Goal: Task Accomplishment & Management: Manage account settings

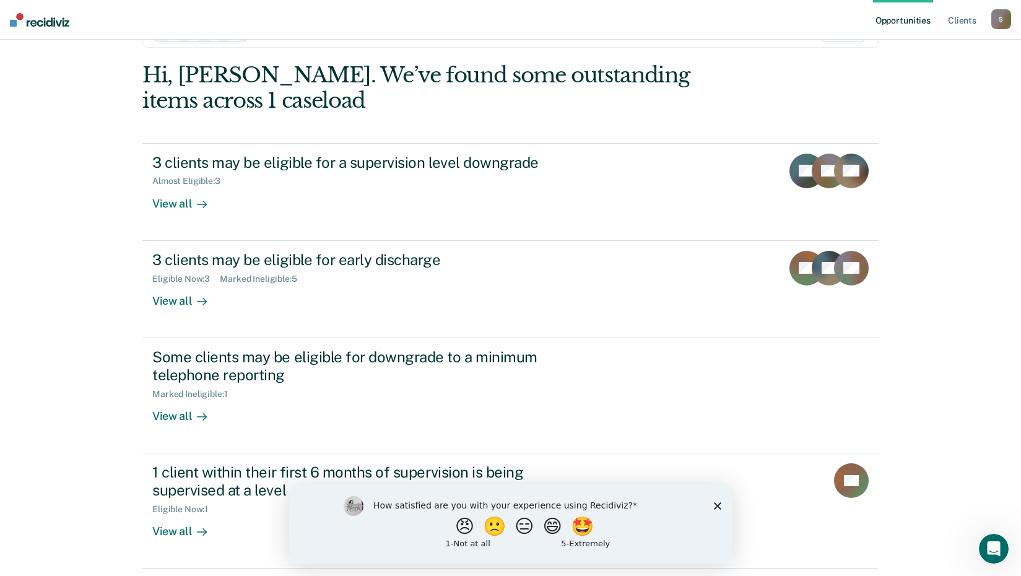
scroll to position [62, 0]
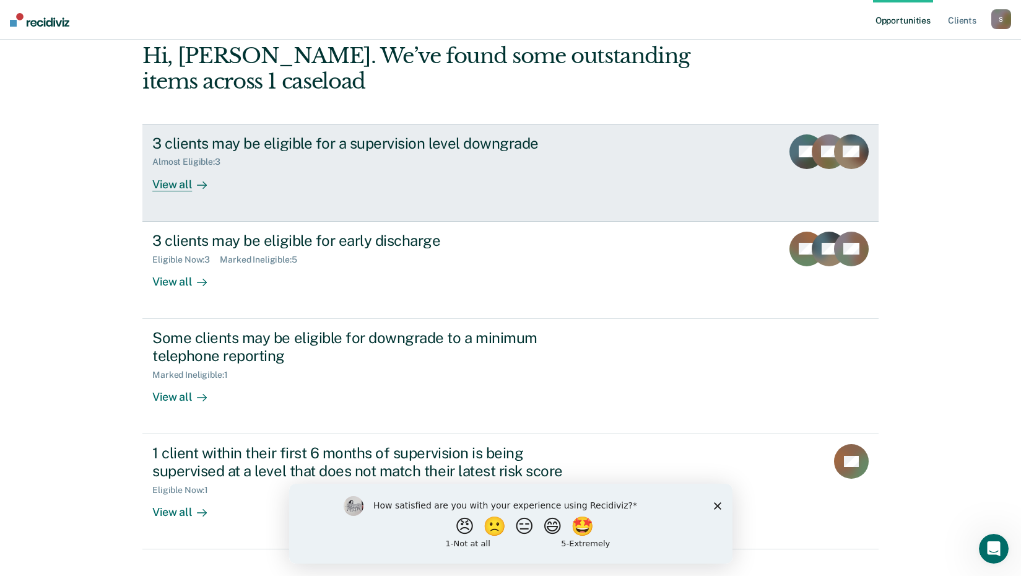
click at [165, 190] on div "View all" at bounding box center [186, 179] width 69 height 24
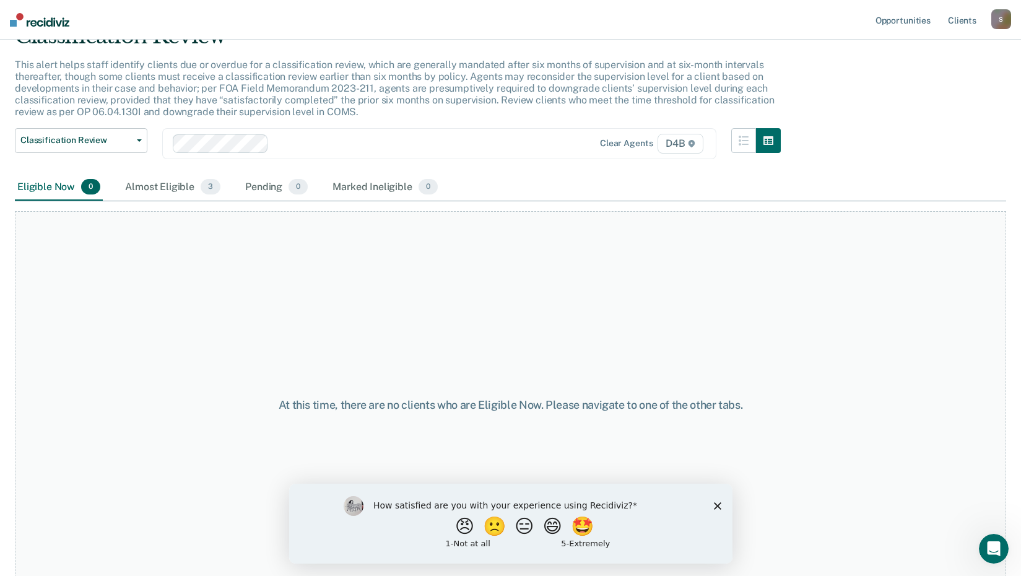
scroll to position [85, 0]
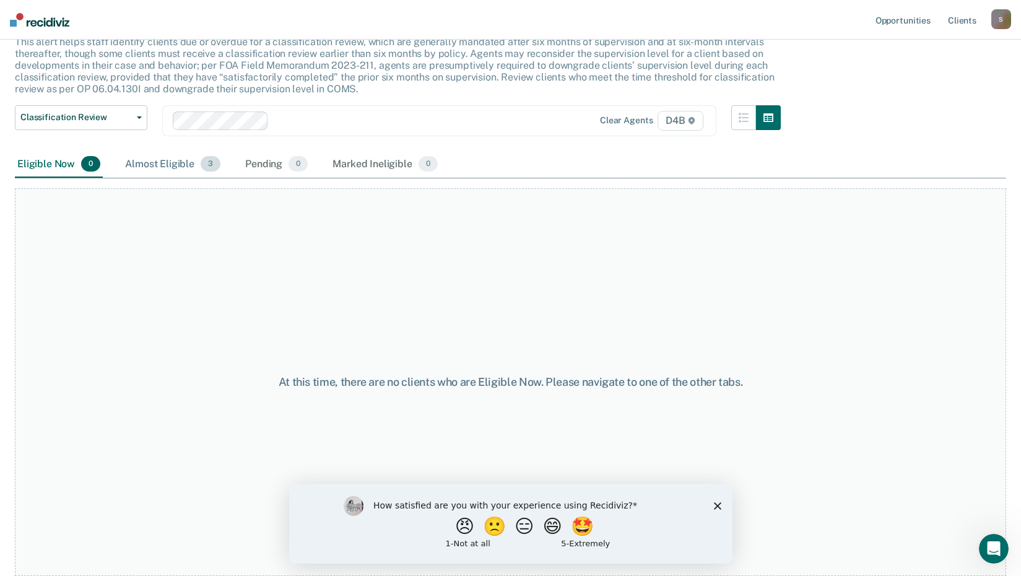
click at [162, 170] on div "Almost Eligible 3" at bounding box center [173, 164] width 100 height 27
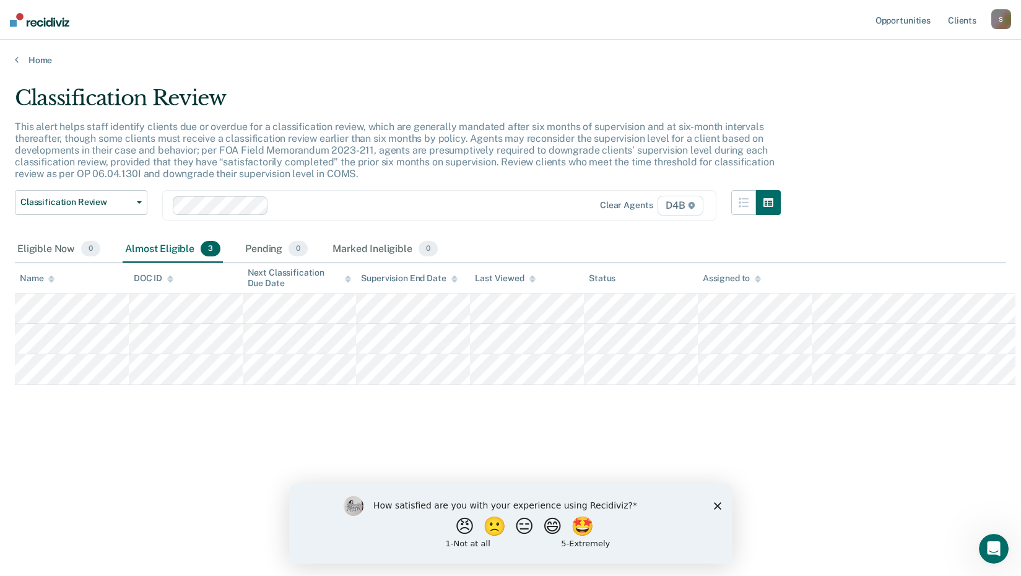
scroll to position [0, 0]
click at [13, 59] on div "Home" at bounding box center [515, 53] width 1030 height 26
click at [20, 61] on link "Home" at bounding box center [515, 59] width 1001 height 11
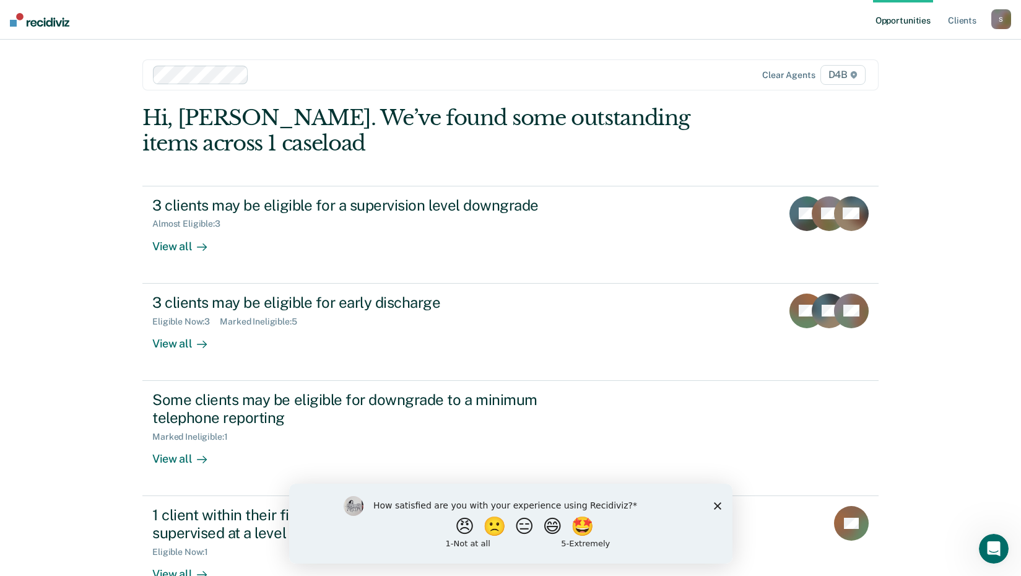
scroll to position [62, 0]
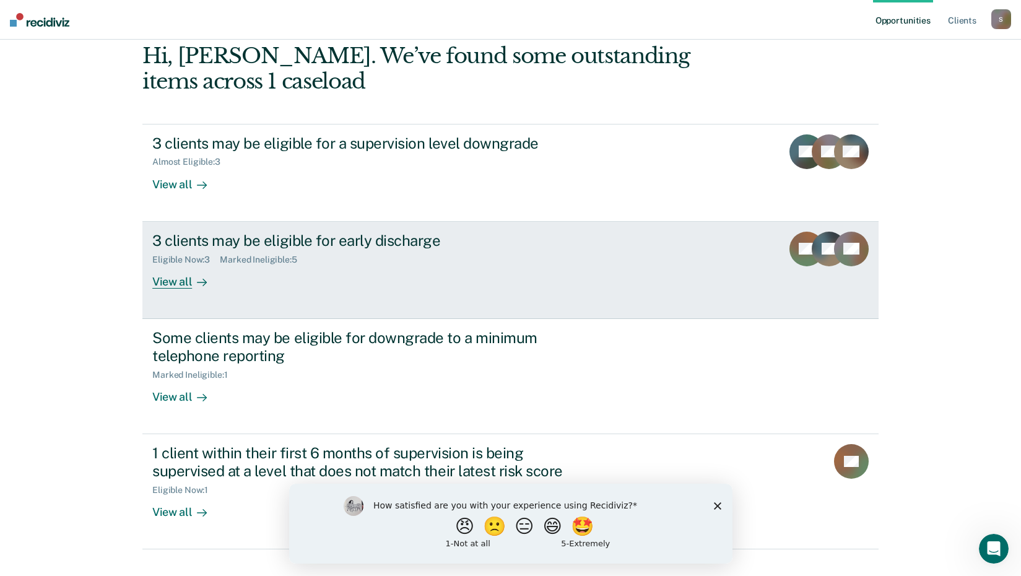
click at [178, 281] on div "View all" at bounding box center [186, 276] width 69 height 24
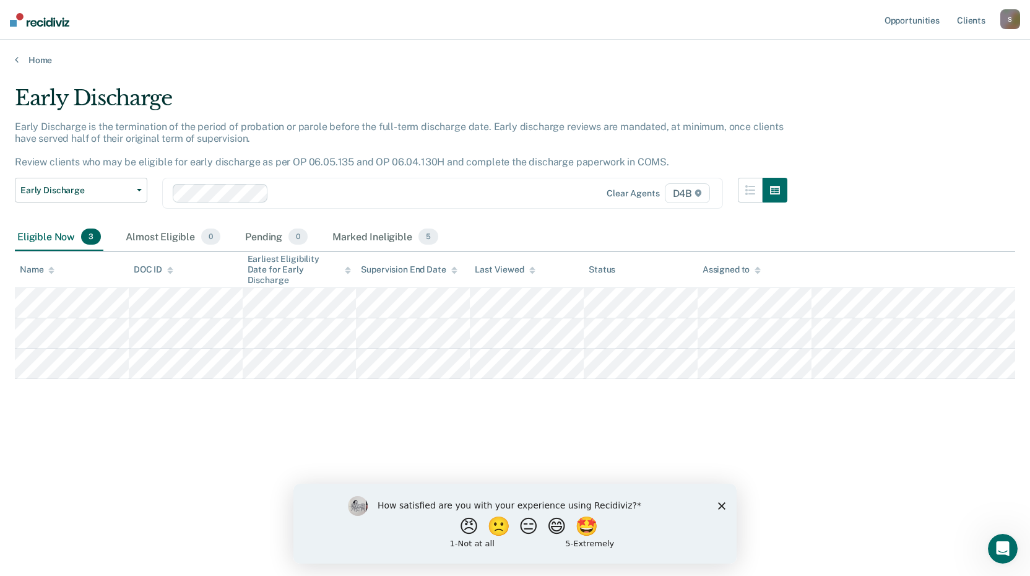
drag, startPoint x: 13, startPoint y: 58, endPoint x: 23, endPoint y: 69, distance: 14.9
click at [13, 58] on div "Home" at bounding box center [515, 53] width 1030 height 26
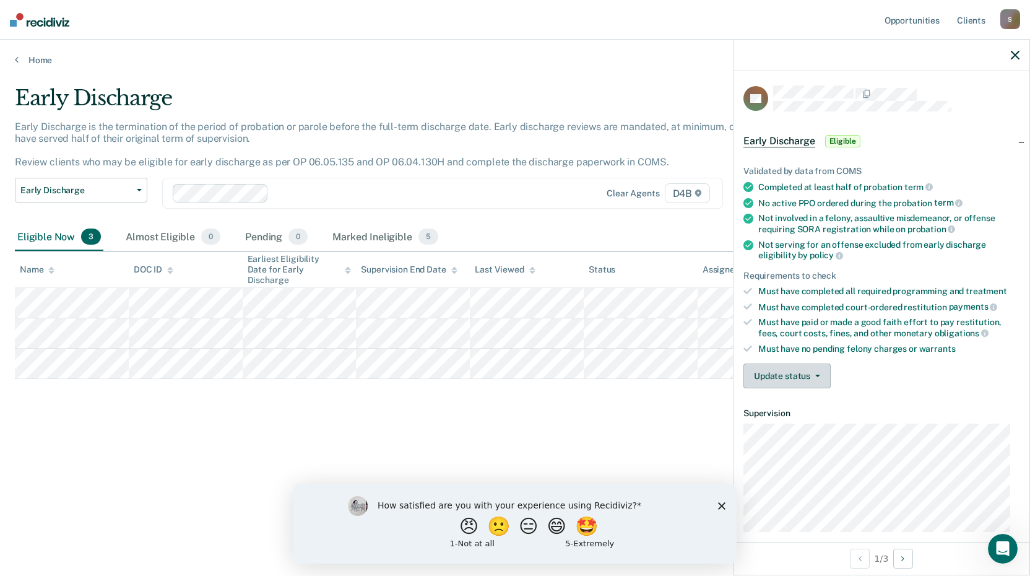
click at [764, 373] on button "Update status" at bounding box center [787, 375] width 87 height 25
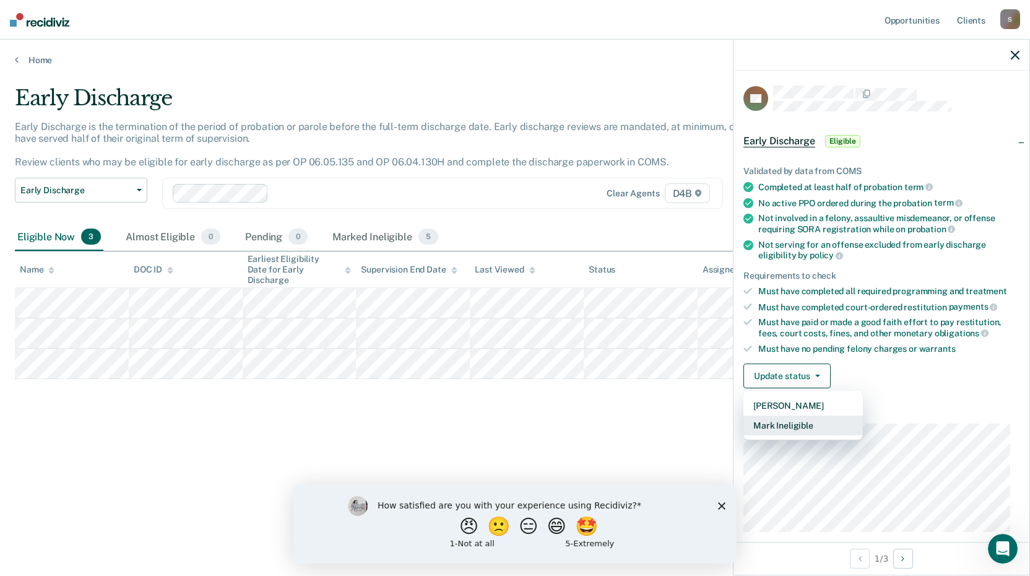
click at [770, 428] on button "Mark Ineligible" at bounding box center [803, 425] width 119 height 20
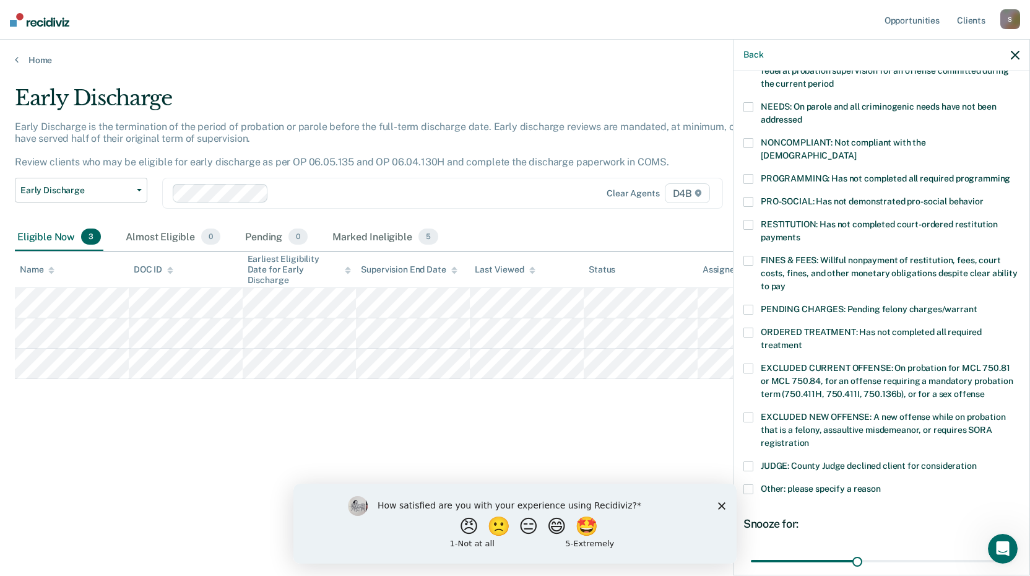
scroll to position [186, 0]
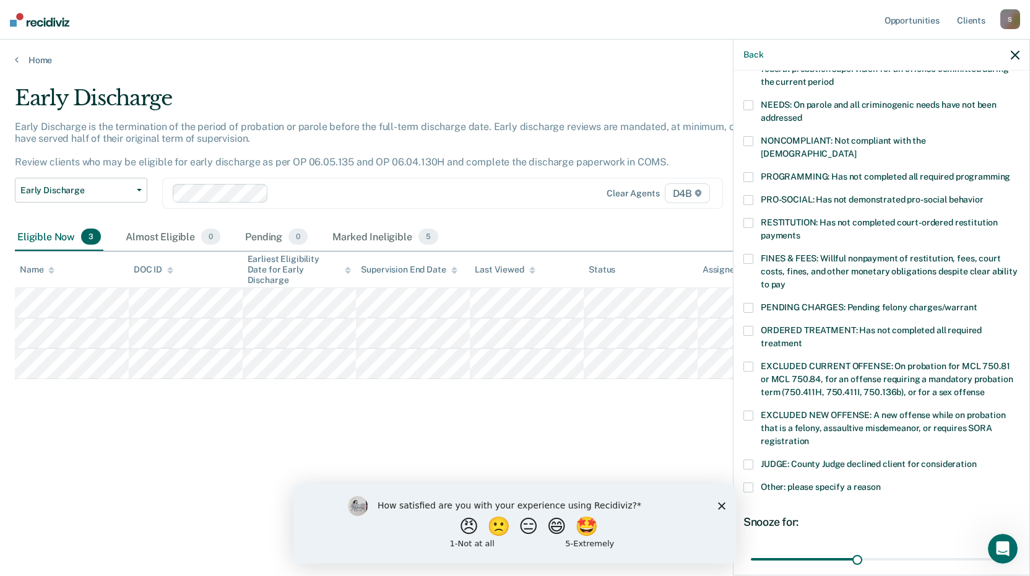
click at [751, 482] on span at bounding box center [749, 487] width 10 height 10
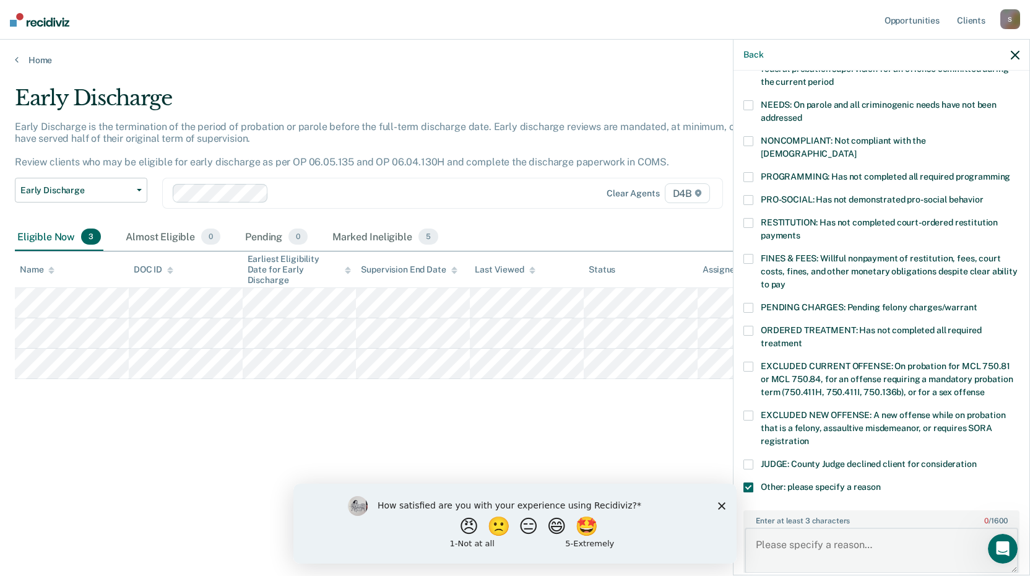
click at [794, 529] on textarea "Enter at least 3 characters 0 / 1600" at bounding box center [882, 551] width 274 height 46
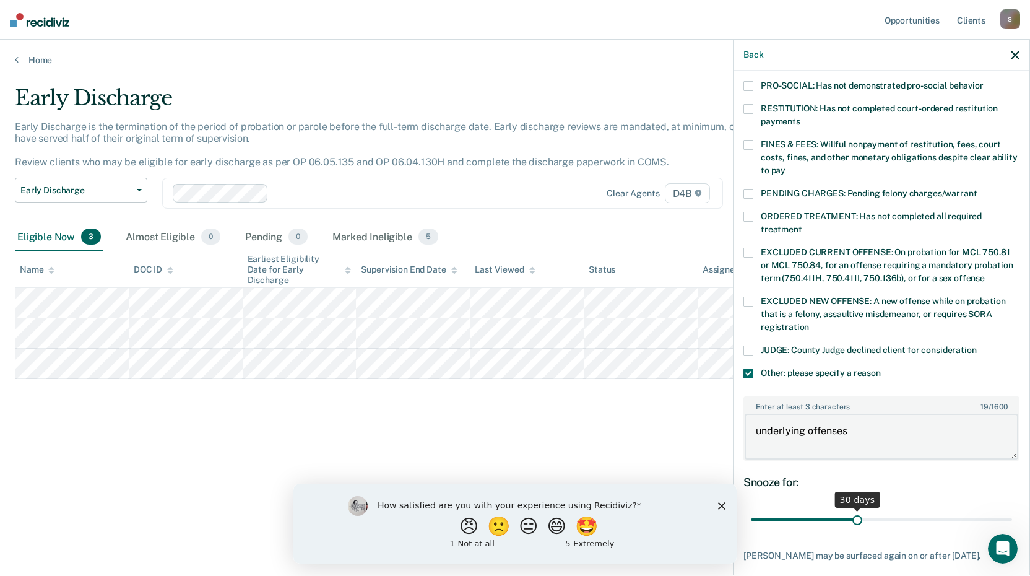
scroll to position [310, 0]
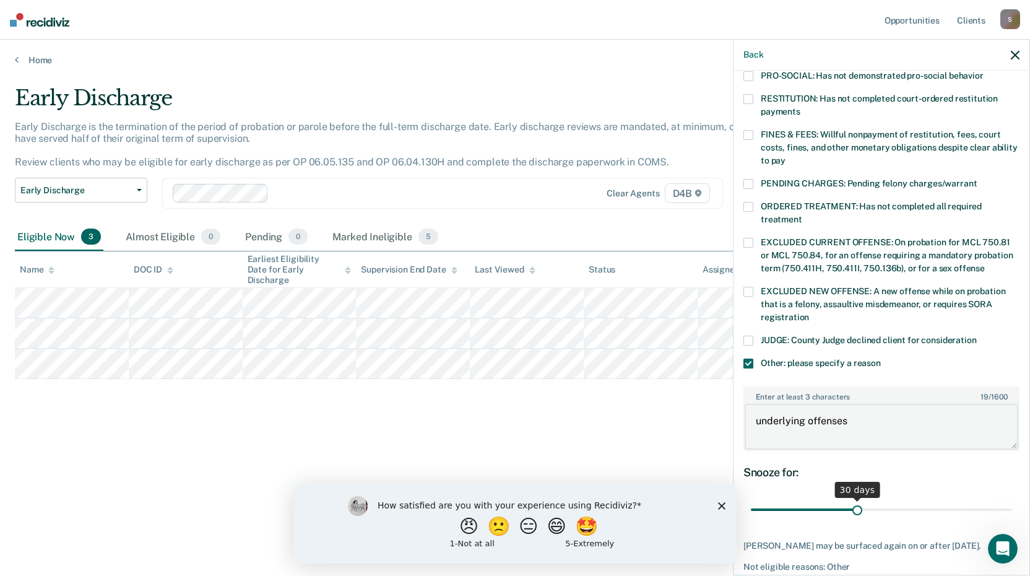
type textarea "underlying offenses"
drag, startPoint x: 850, startPoint y: 495, endPoint x: 1022, endPoint y: 502, distance: 172.3
type input "73"
click at [1012, 502] on input "range" at bounding box center [881, 510] width 261 height 22
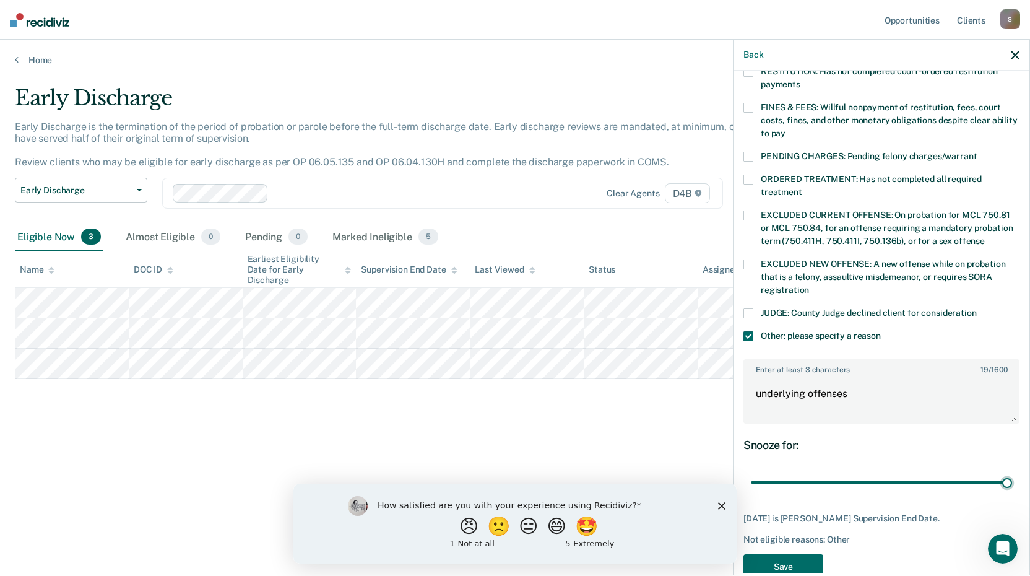
scroll to position [352, 0]
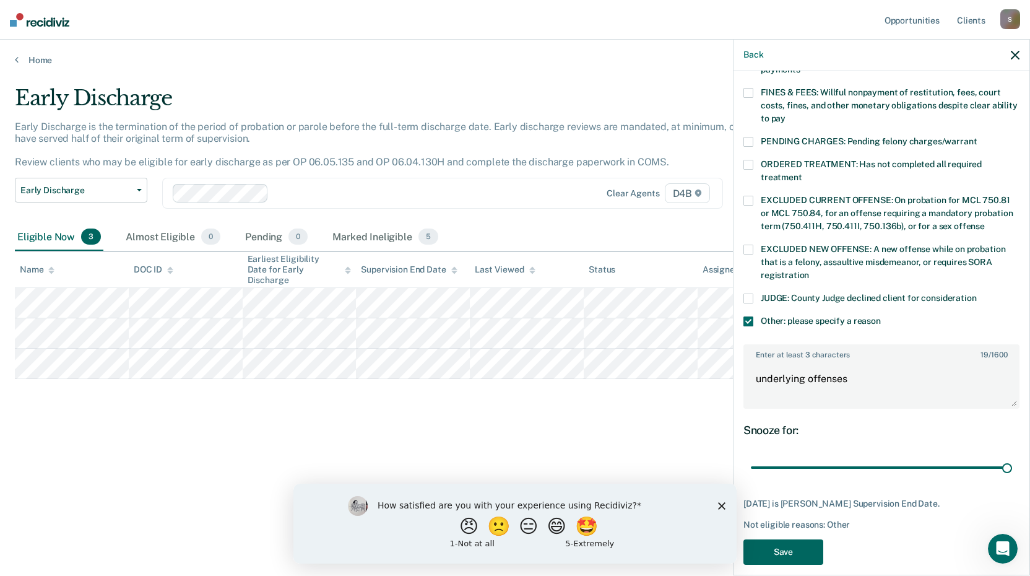
click at [781, 539] on button "Save" at bounding box center [784, 551] width 80 height 25
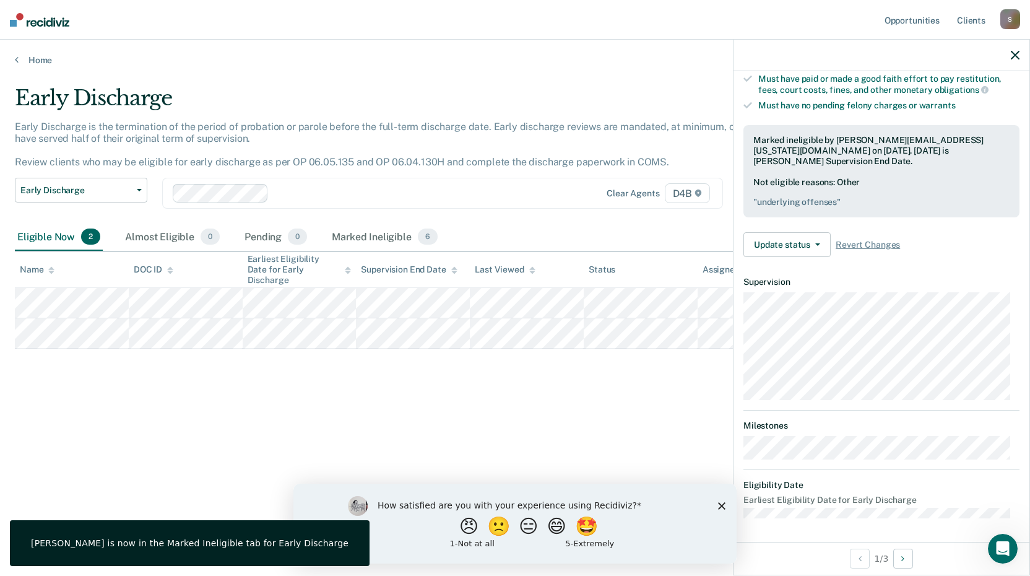
scroll to position [118, 0]
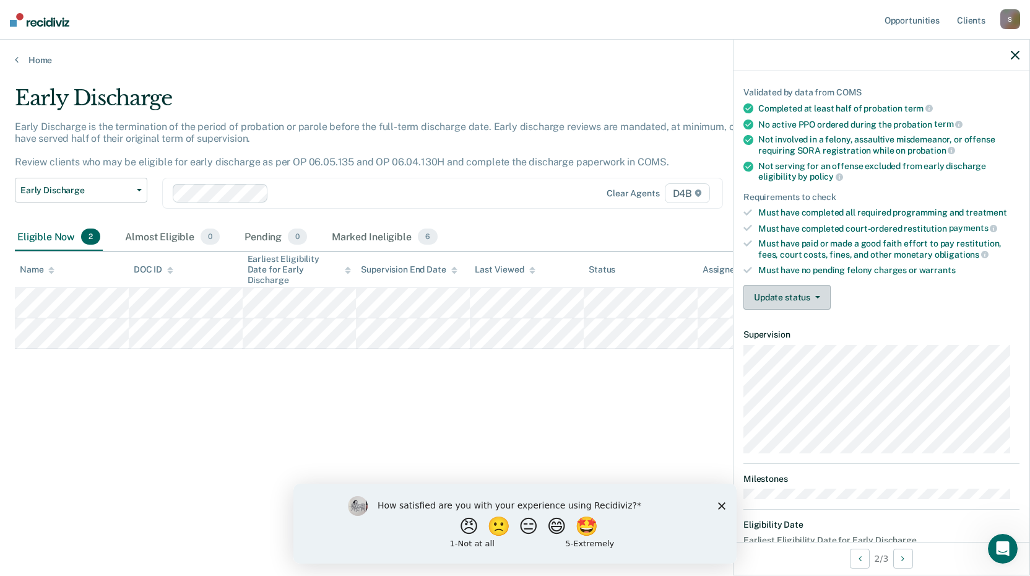
click at [780, 259] on div "Validated by data from COMS Completed at least half of probation term No active…" at bounding box center [882, 193] width 296 height 252
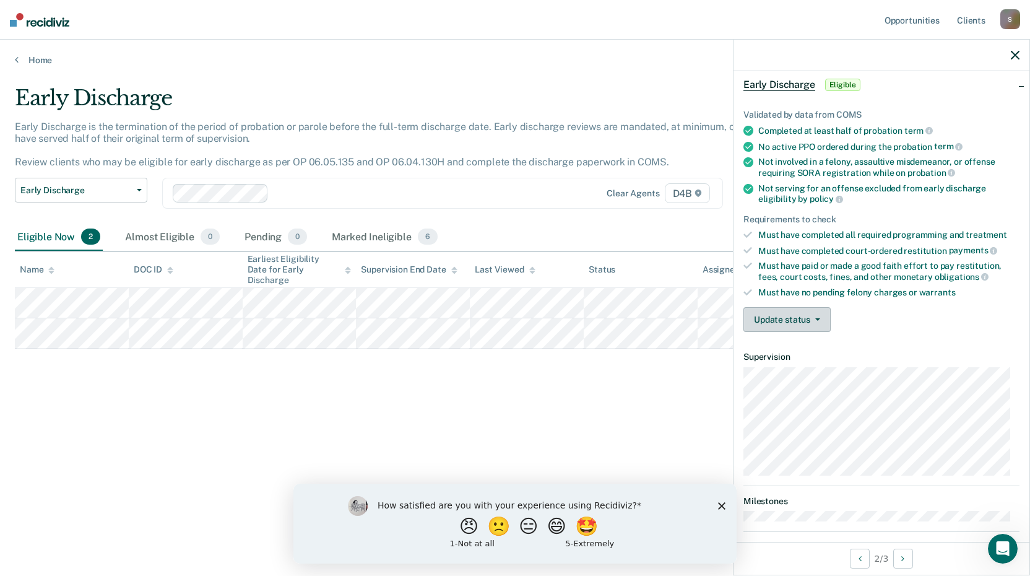
click at [780, 320] on button "Update status" at bounding box center [787, 319] width 87 height 25
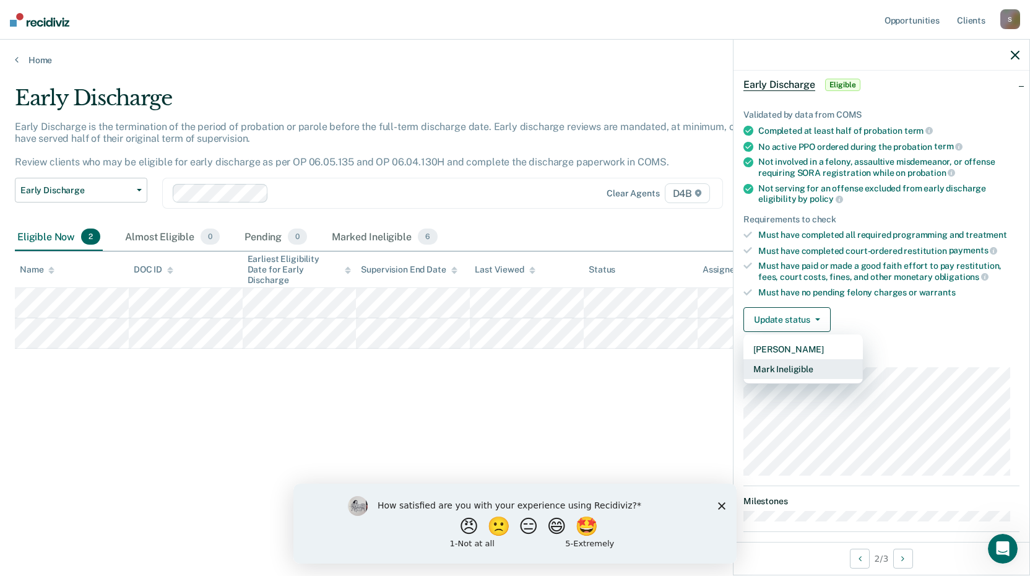
click at [785, 364] on button "Mark Ineligible" at bounding box center [803, 369] width 119 height 20
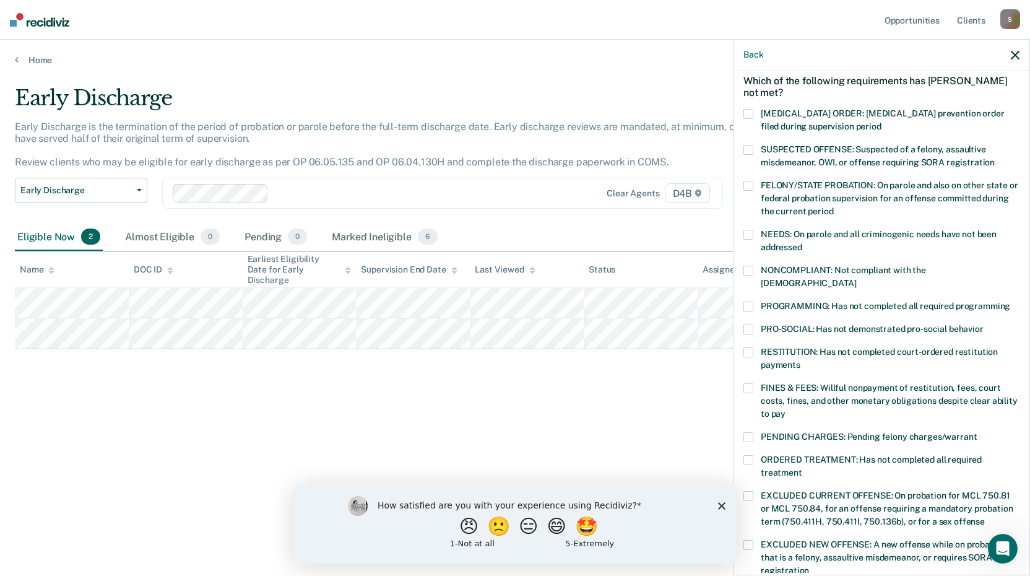
click at [750, 347] on span at bounding box center [749, 352] width 10 height 10
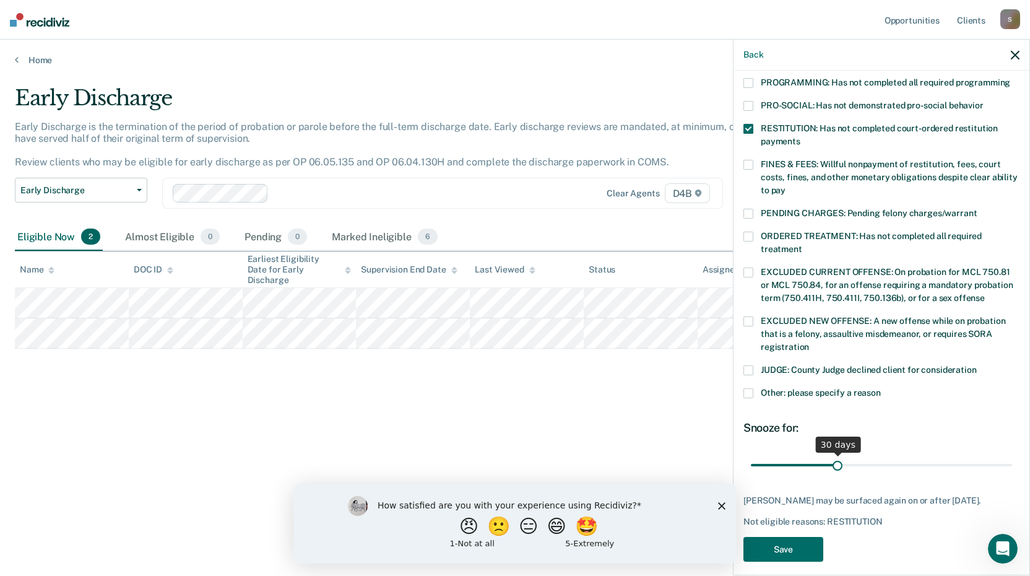
scroll to position [287, 0]
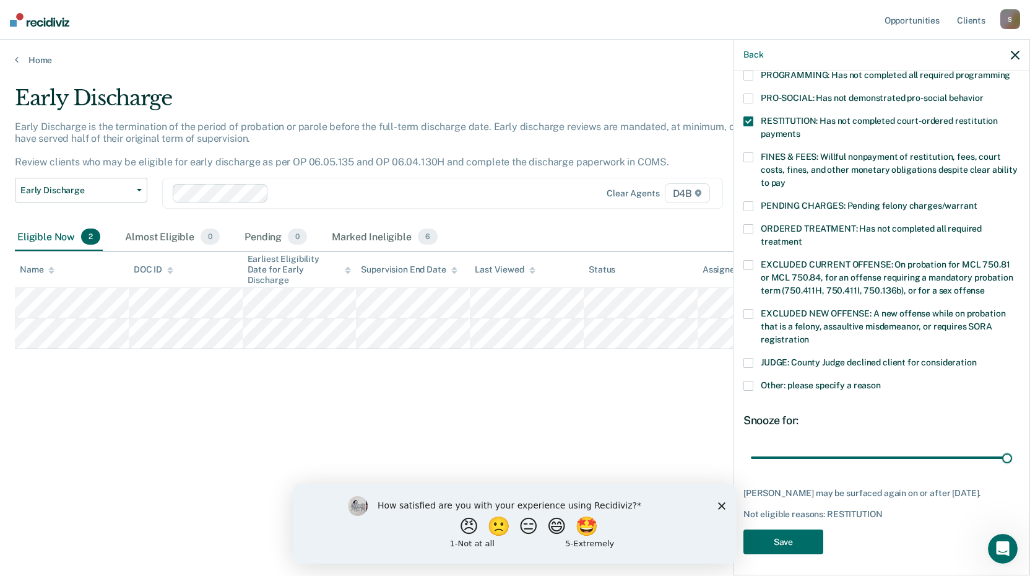
drag, startPoint x: 832, startPoint y: 446, endPoint x: 1010, endPoint y: 450, distance: 178.4
type input "90"
click at [1005, 449] on input "range" at bounding box center [881, 457] width 261 height 22
click at [785, 529] on button "Save" at bounding box center [784, 541] width 80 height 25
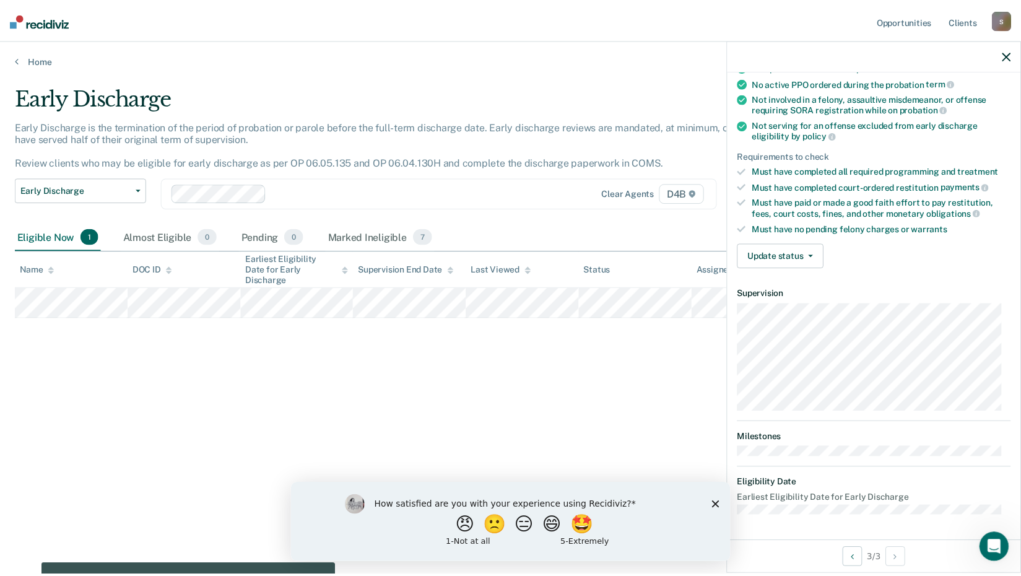
scroll to position [118, 0]
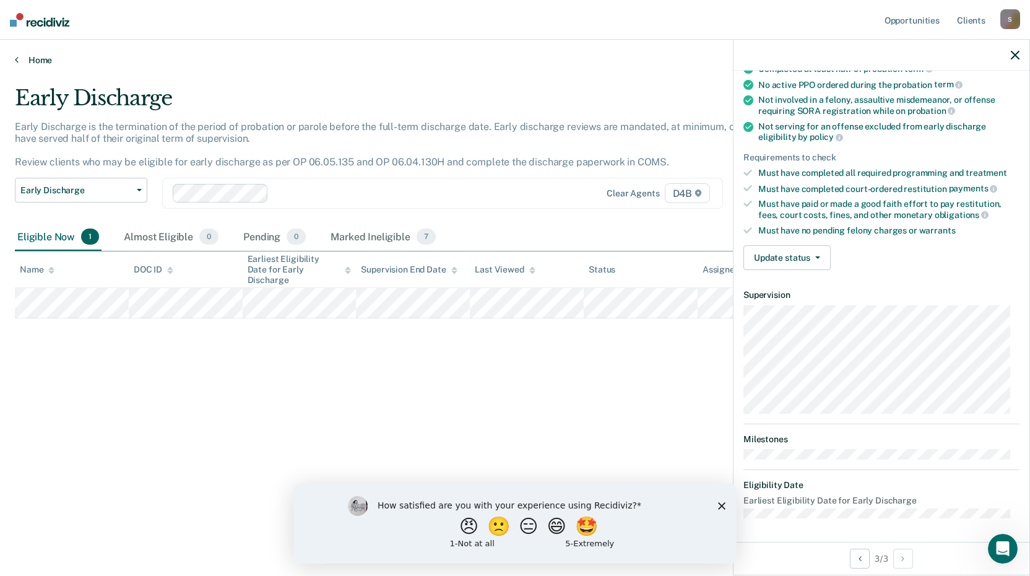
click at [15, 63] on icon at bounding box center [17, 59] width 4 height 10
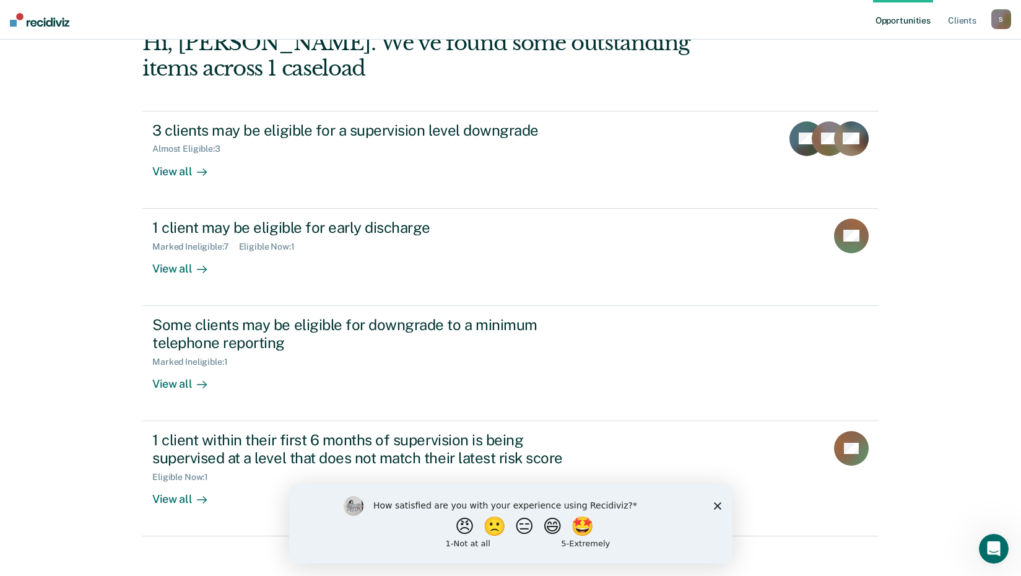
scroll to position [85, 0]
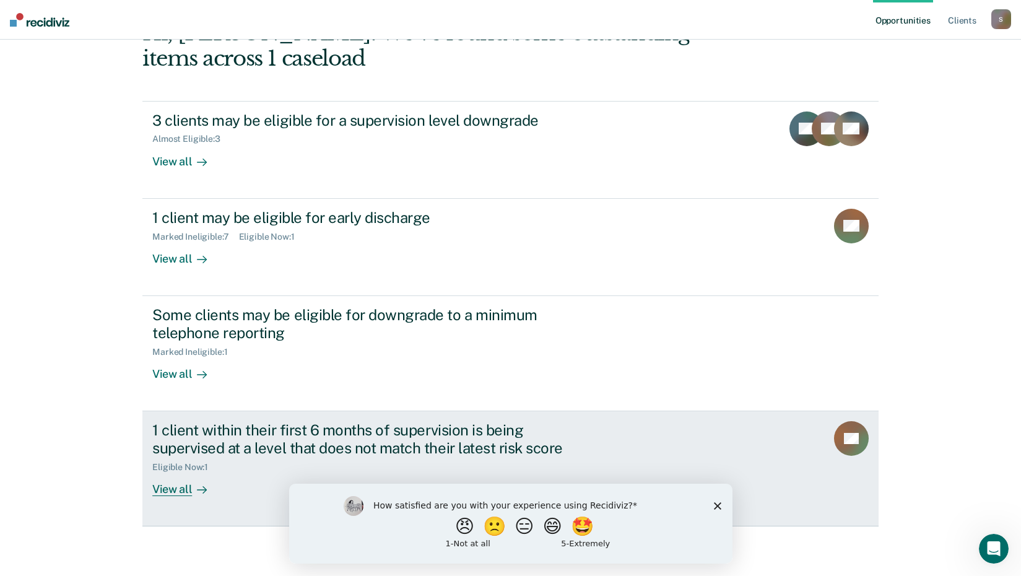
click at [162, 493] on div "View all" at bounding box center [186, 484] width 69 height 24
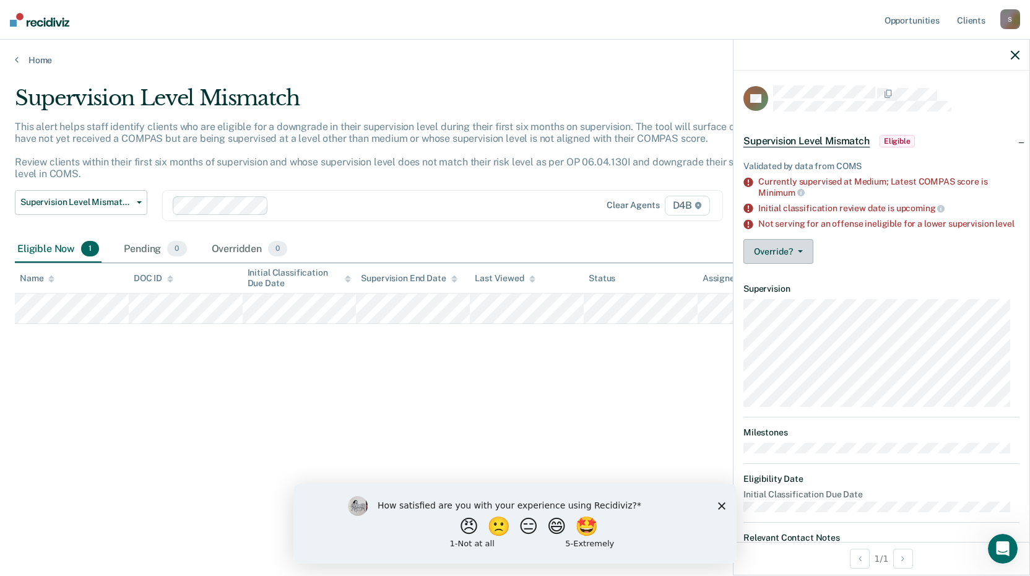
click at [785, 264] on button "Override?" at bounding box center [779, 251] width 70 height 25
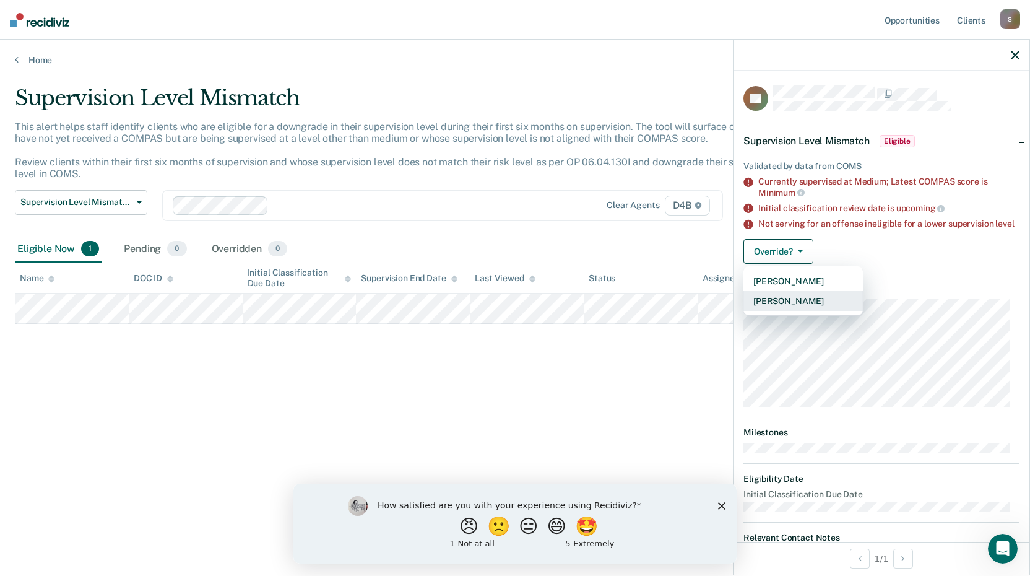
click at [785, 311] on button "[PERSON_NAME]" at bounding box center [803, 301] width 119 height 20
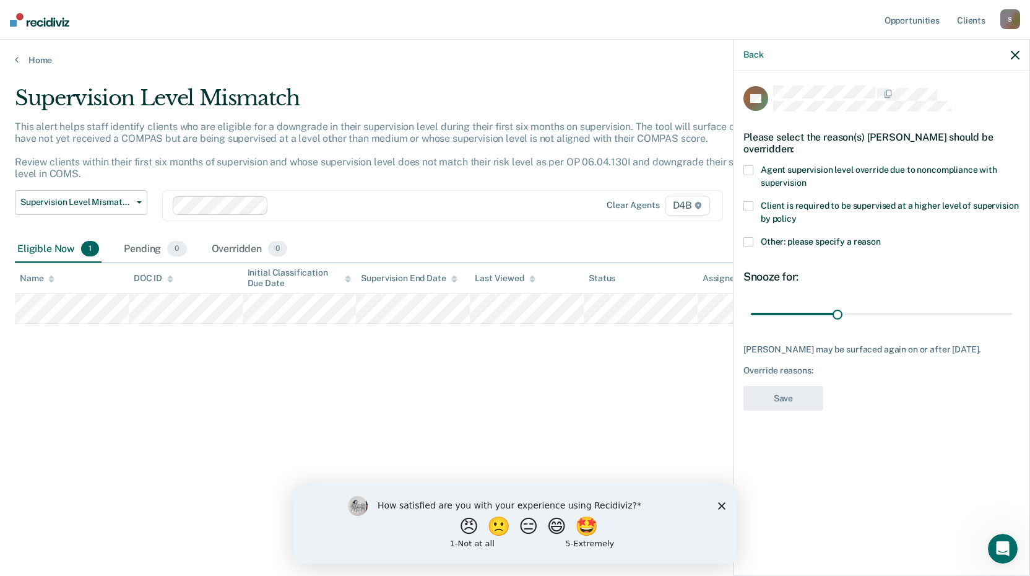
click at [750, 244] on span at bounding box center [749, 242] width 10 height 10
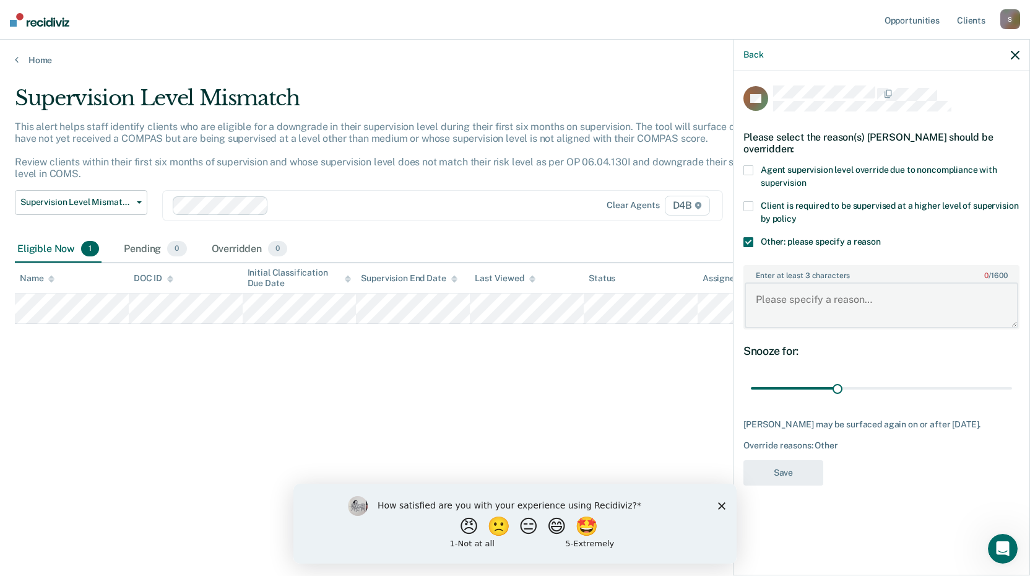
click at [784, 307] on textarea "Enter at least 3 characters 0 / 1600" at bounding box center [882, 305] width 274 height 46
type textarea "p"
type textarea "SORA"
drag, startPoint x: 838, startPoint y: 391, endPoint x: 1152, endPoint y: 393, distance: 314.5
type input "90"
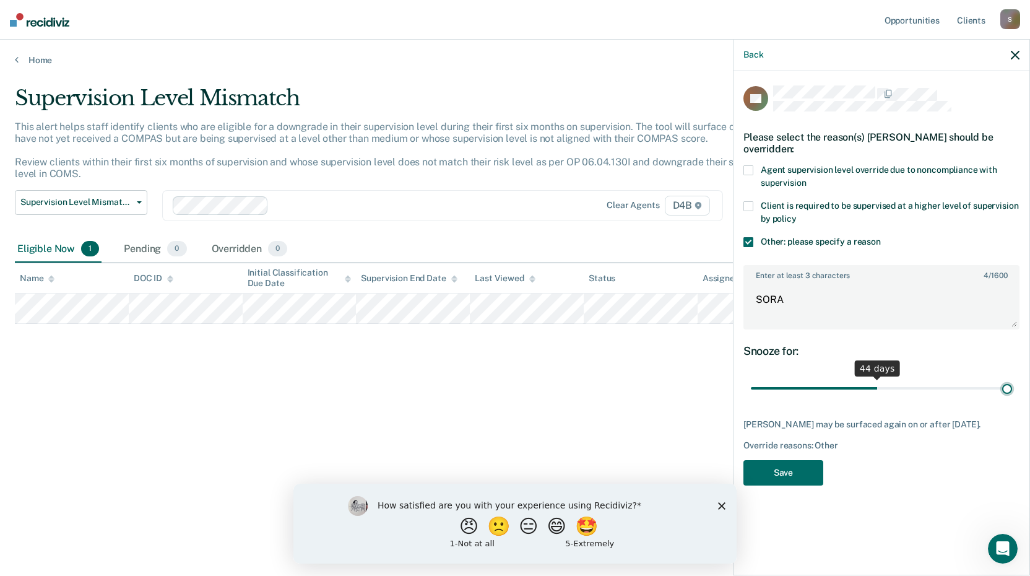
click at [1012, 393] on input "range" at bounding box center [881, 389] width 261 height 22
click at [753, 213] on label "Client is required to be supervised at a higher level of supervision by policy" at bounding box center [882, 214] width 276 height 26
click at [793, 484] on button "Save" at bounding box center [784, 472] width 80 height 25
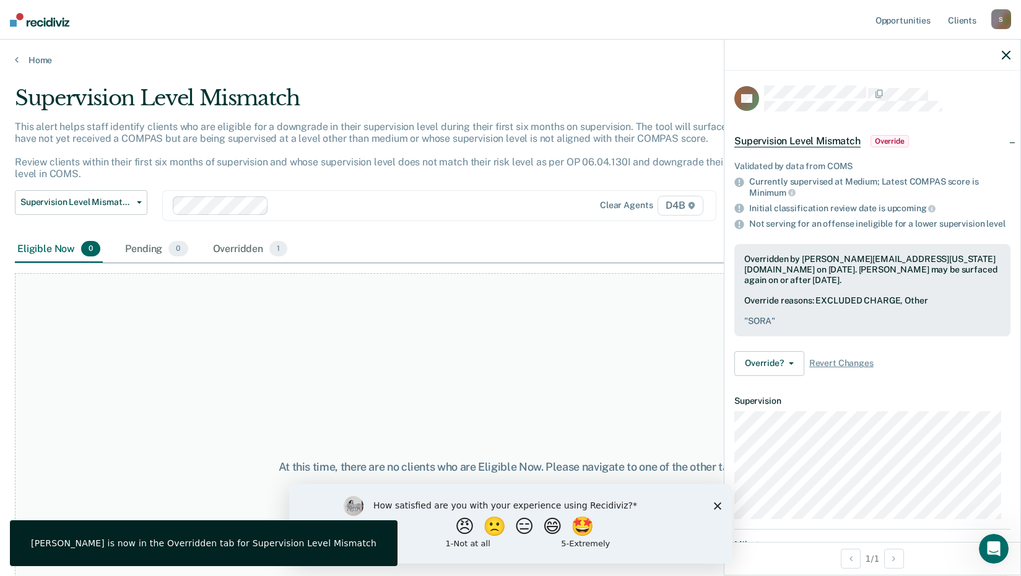
click at [204, 357] on div "At this time, there are no clients who are Eligible Now. Please navigate to one…" at bounding box center [510, 467] width 991 height 388
click at [1006, 58] on icon "button" at bounding box center [1006, 55] width 9 height 9
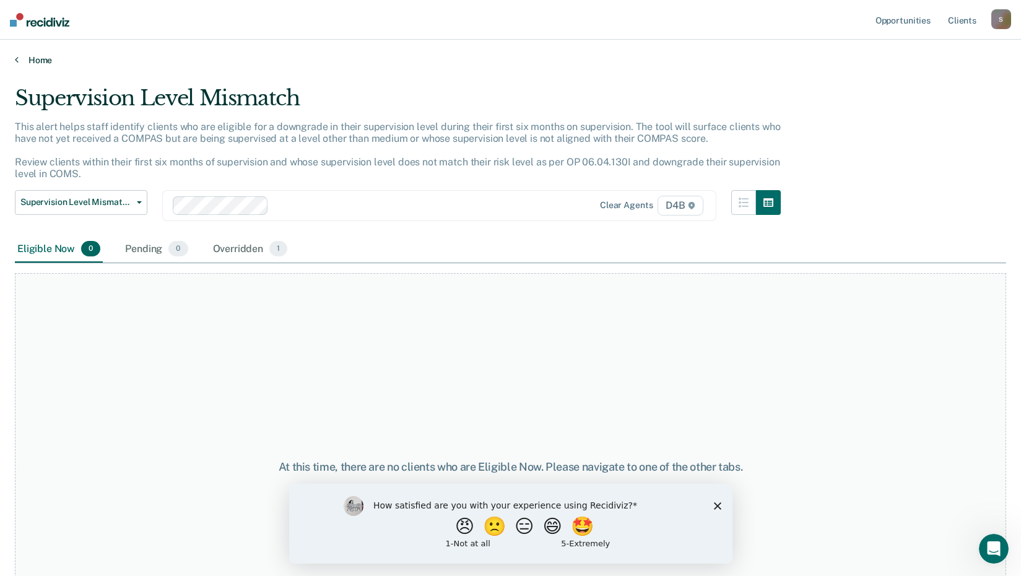
click at [16, 64] on icon at bounding box center [17, 59] width 4 height 10
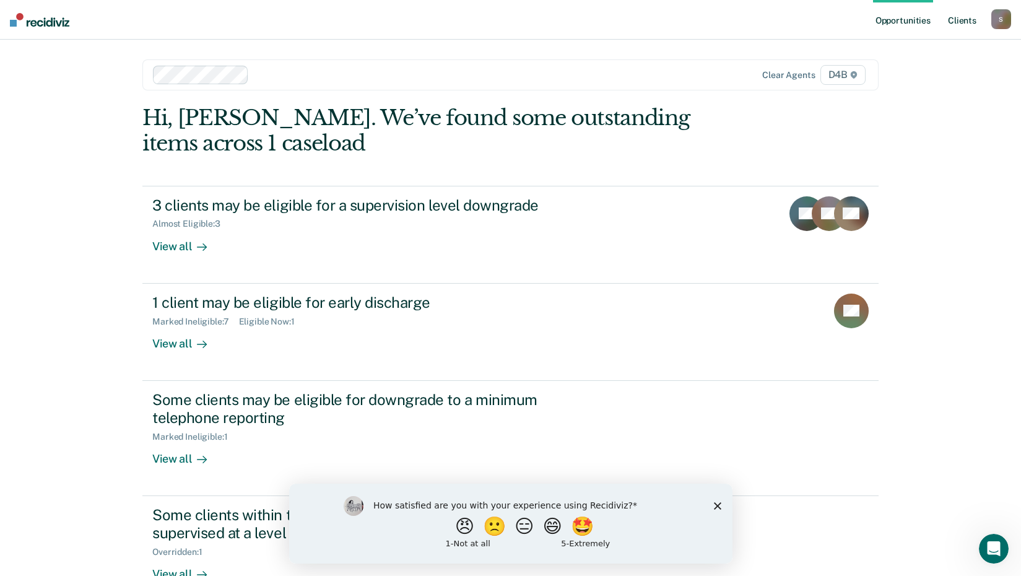
click at [965, 22] on link "Client s" at bounding box center [961, 20] width 33 height 40
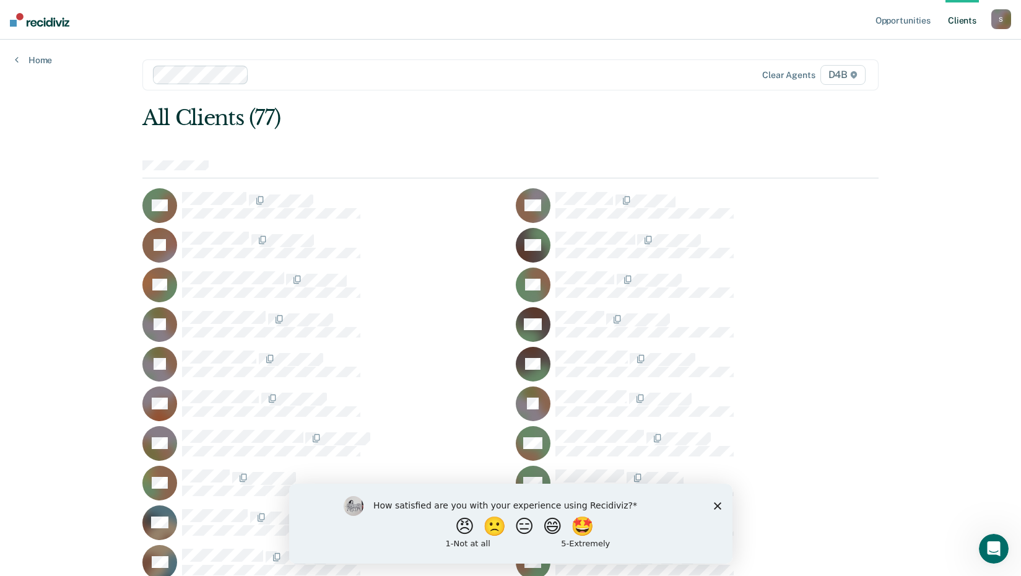
click at [1004, 24] on div "S" at bounding box center [1001, 19] width 20 height 20
click at [924, 83] on link "Log Out" at bounding box center [952, 81] width 100 height 11
